Goal: Information Seeking & Learning: Check status

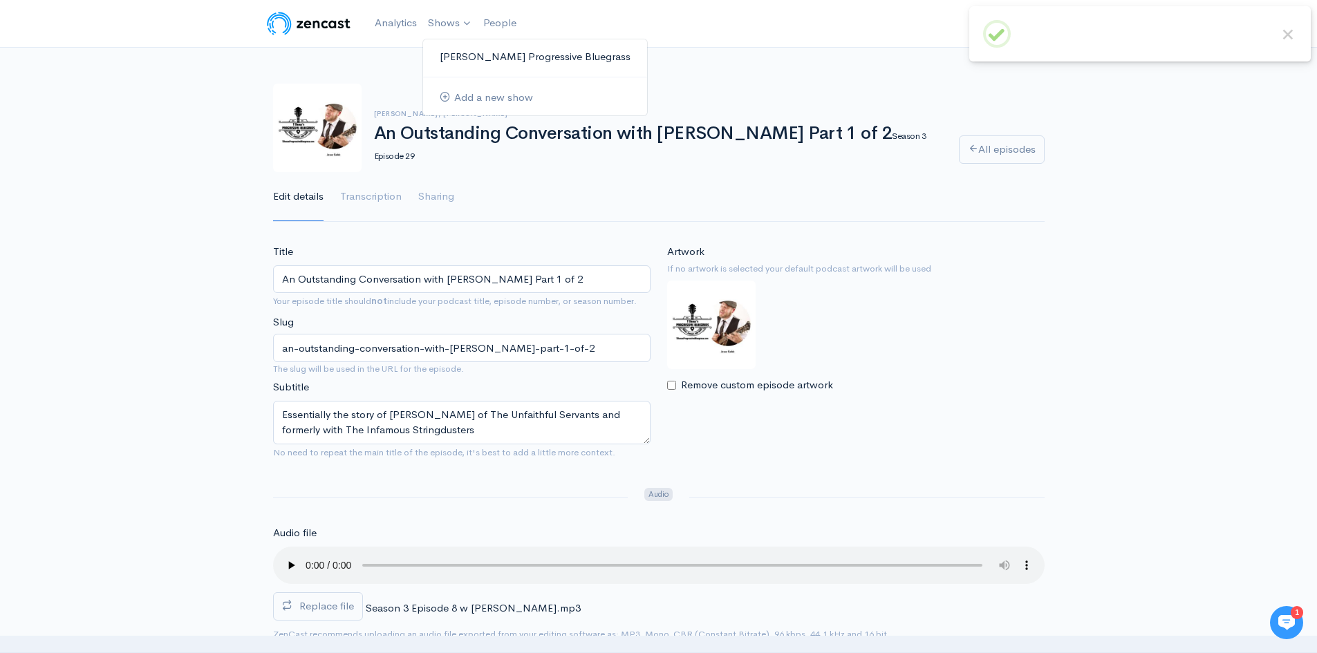
click at [495, 55] on link "[PERSON_NAME] Progressive Bluegrass" at bounding box center [535, 57] width 224 height 24
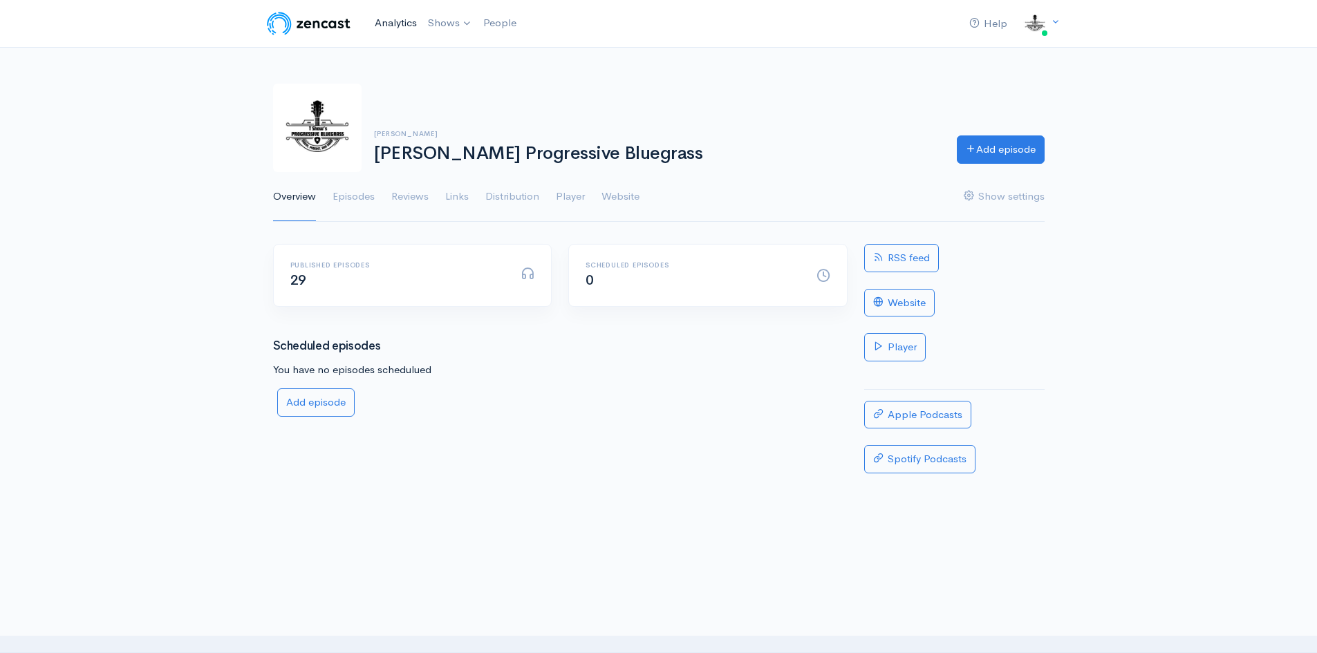
click at [399, 23] on link "Analytics" at bounding box center [395, 23] width 53 height 30
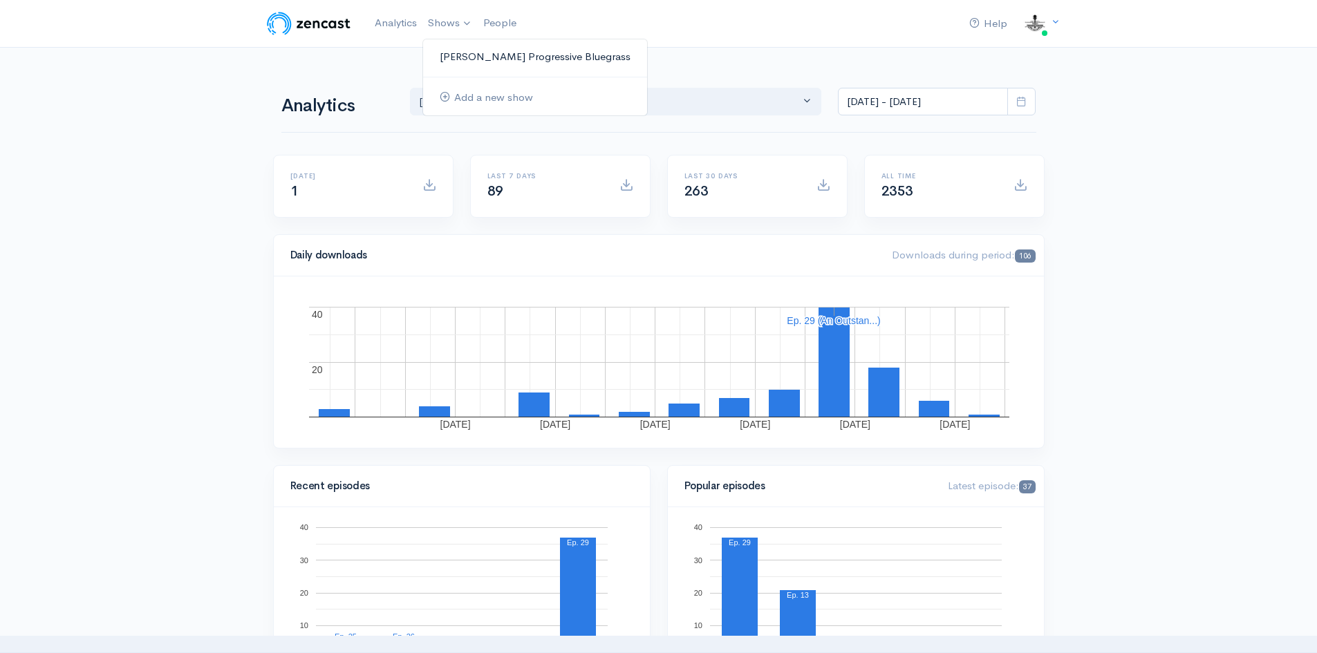
click at [496, 54] on link "[PERSON_NAME] Progressive Bluegrass" at bounding box center [535, 57] width 224 height 24
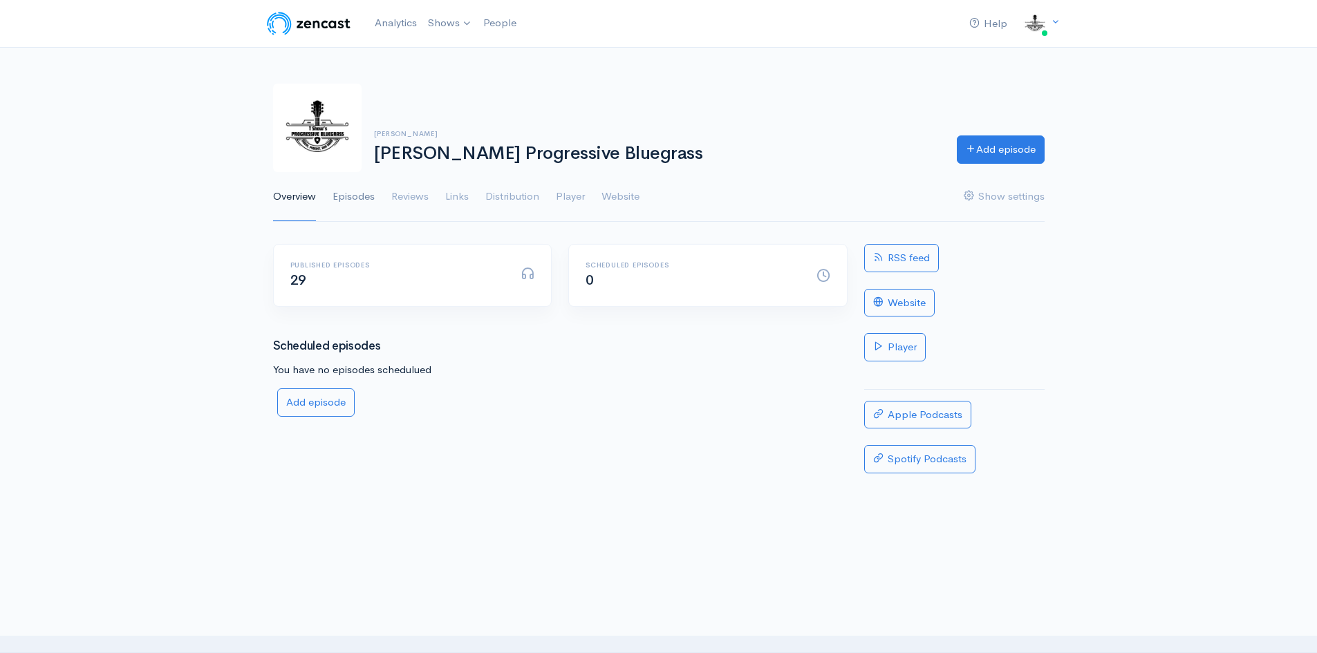
click at [361, 194] on link "Episodes" at bounding box center [353, 197] width 42 height 50
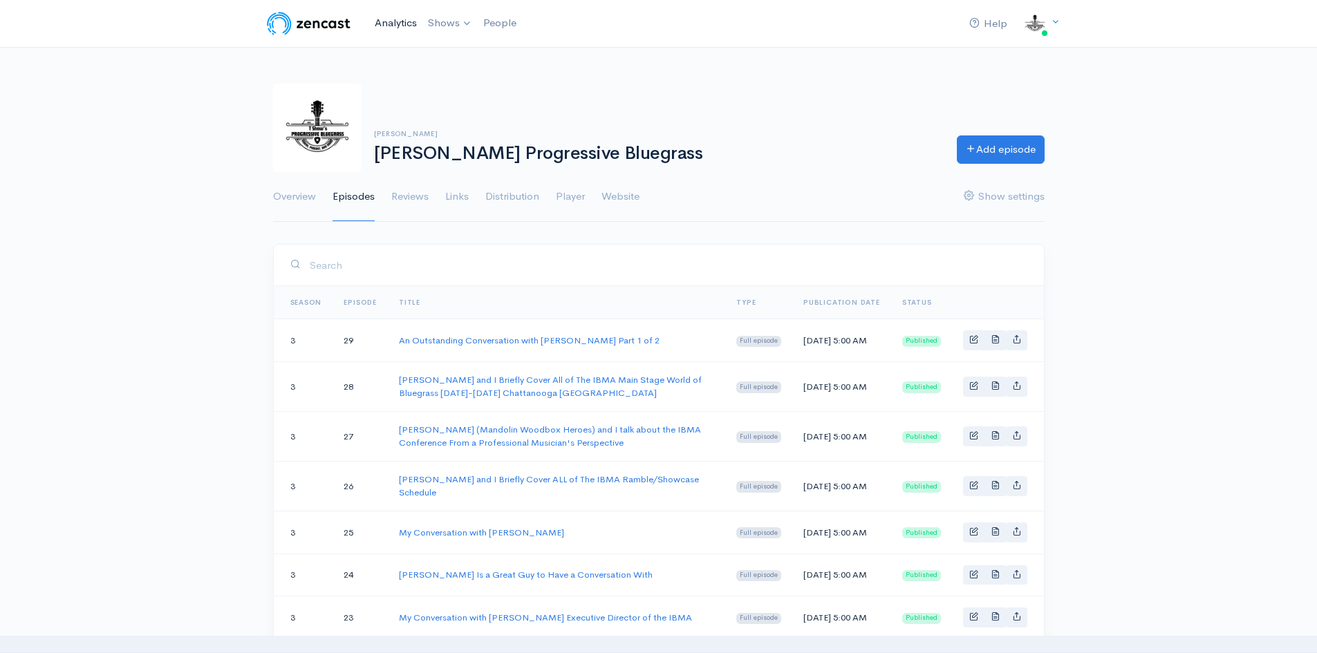
click at [404, 25] on link "Analytics" at bounding box center [395, 23] width 53 height 30
